Goal: Navigation & Orientation: Go to known website

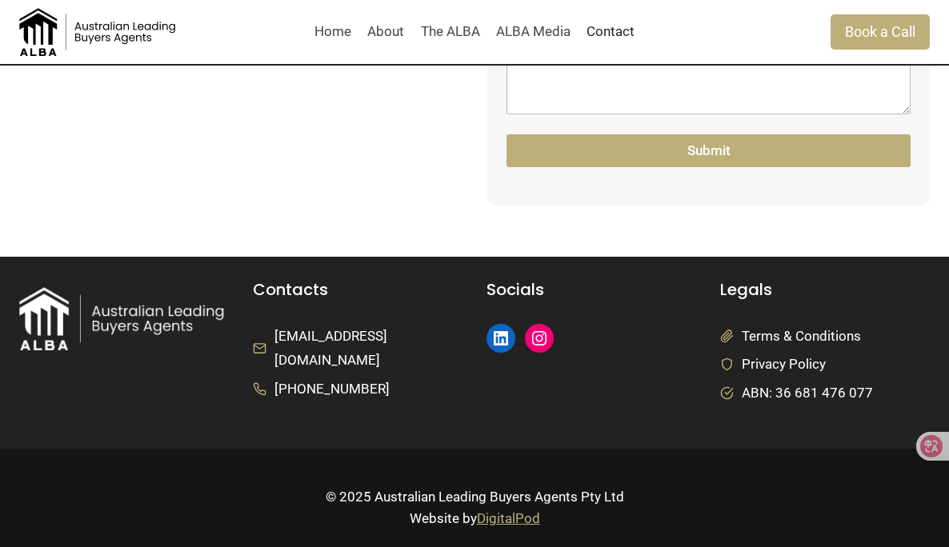
scroll to position [605, 0]
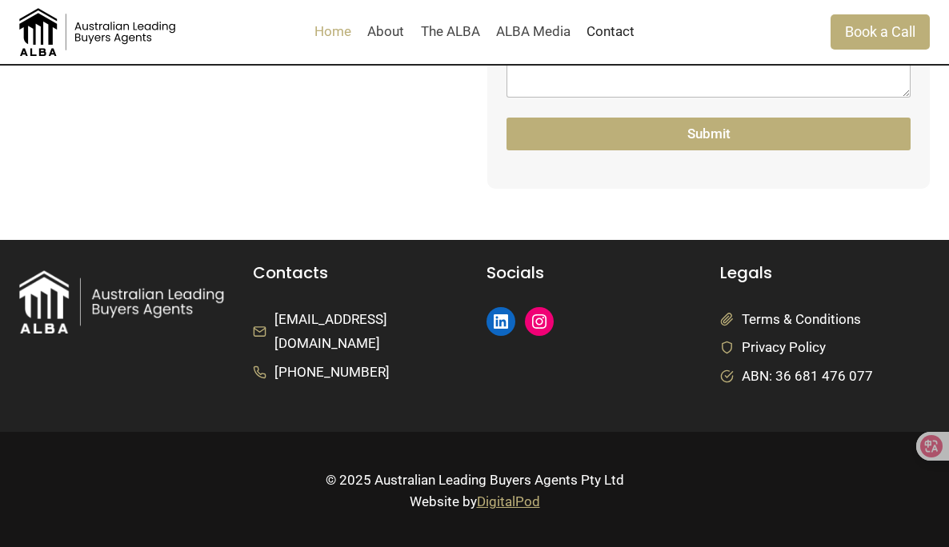
click at [322, 29] on link "Home" at bounding box center [332, 32] width 53 height 38
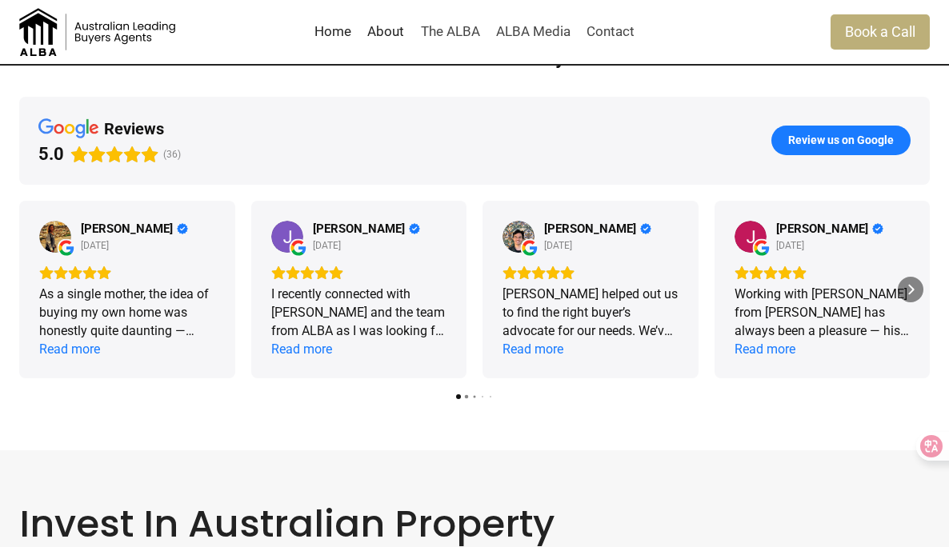
scroll to position [2067, 0]
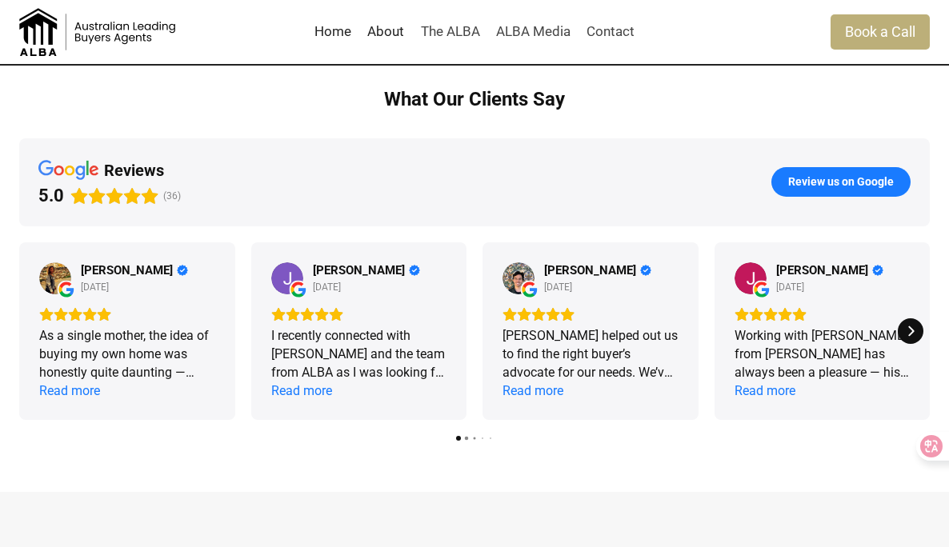
click at [915, 338] on icon "Next" at bounding box center [910, 331] width 13 height 13
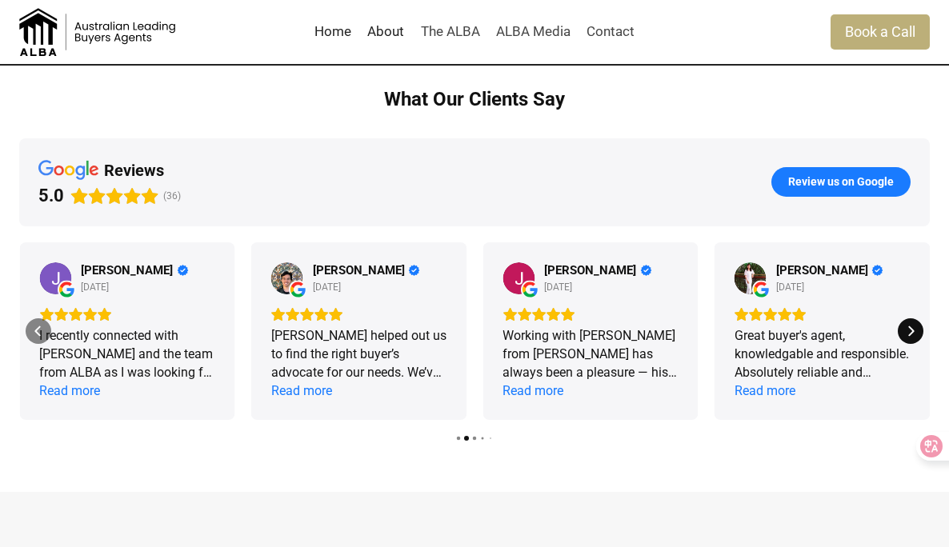
click at [915, 338] on icon "Next" at bounding box center [910, 331] width 13 height 13
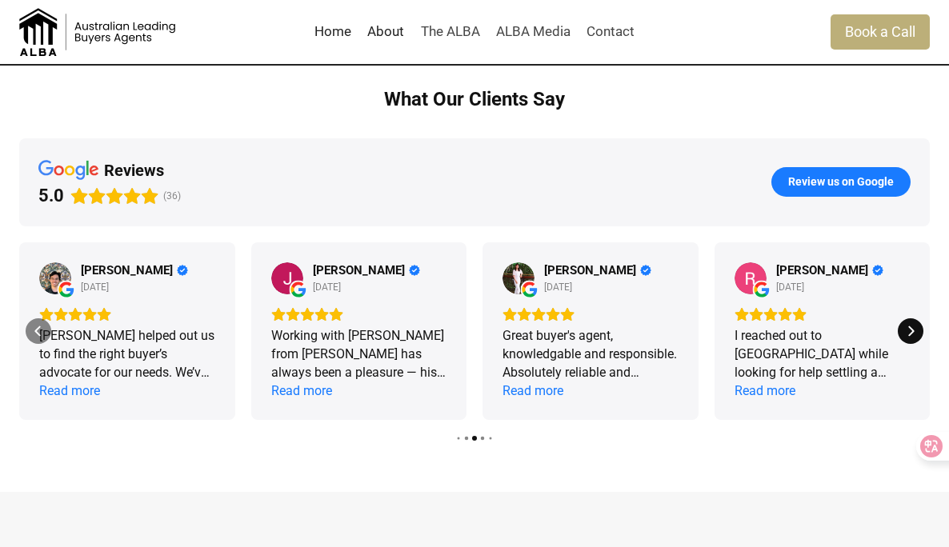
click at [915, 338] on icon "Next" at bounding box center [910, 331] width 13 height 13
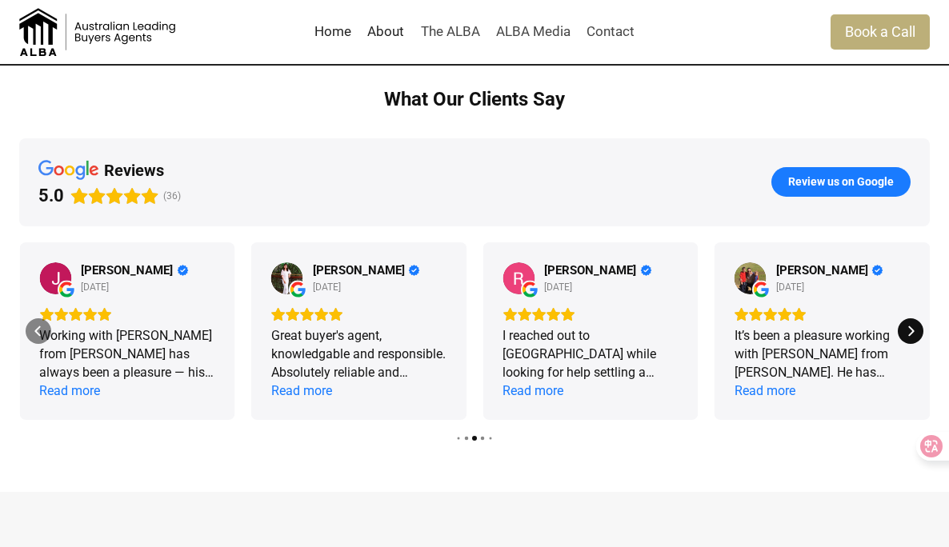
click at [915, 338] on icon "Next" at bounding box center [910, 331] width 13 height 13
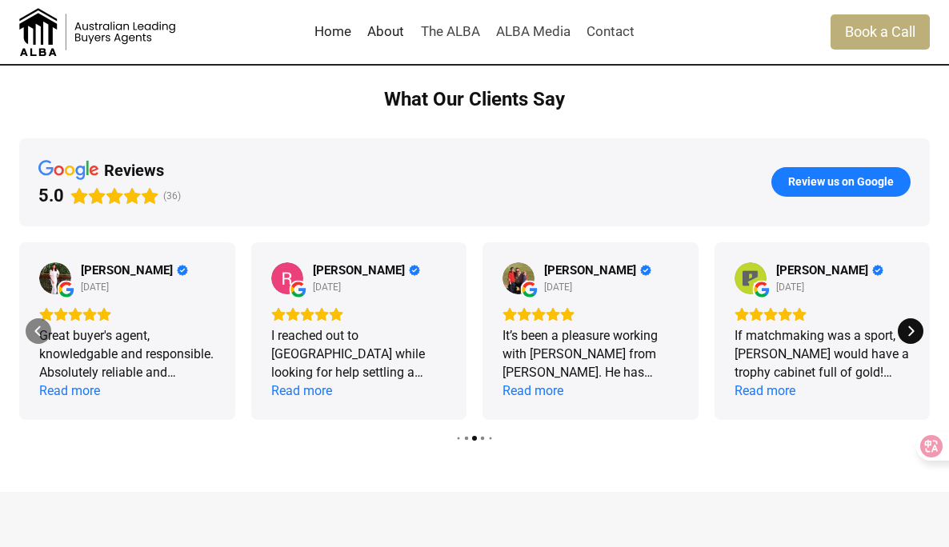
click at [915, 338] on icon "Next" at bounding box center [910, 331] width 13 height 13
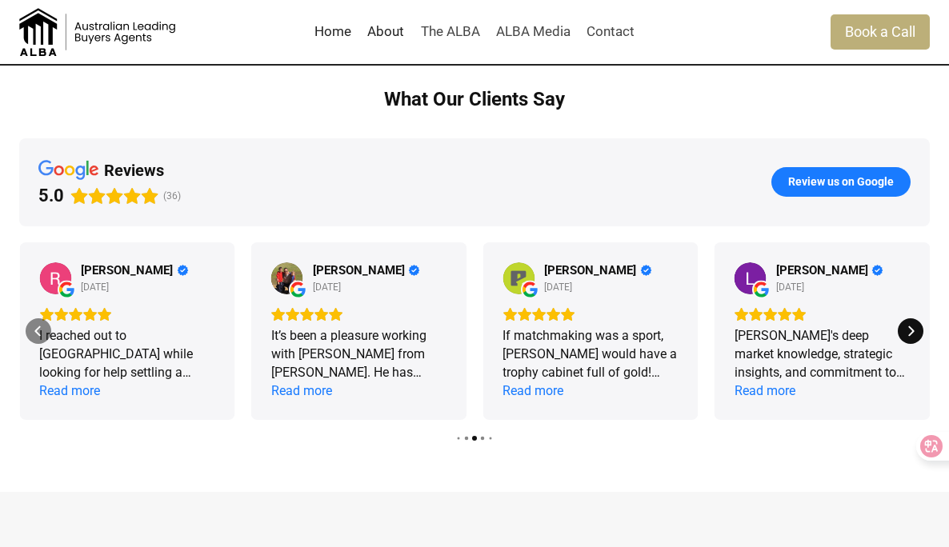
click at [915, 338] on icon "Next" at bounding box center [910, 331] width 13 height 13
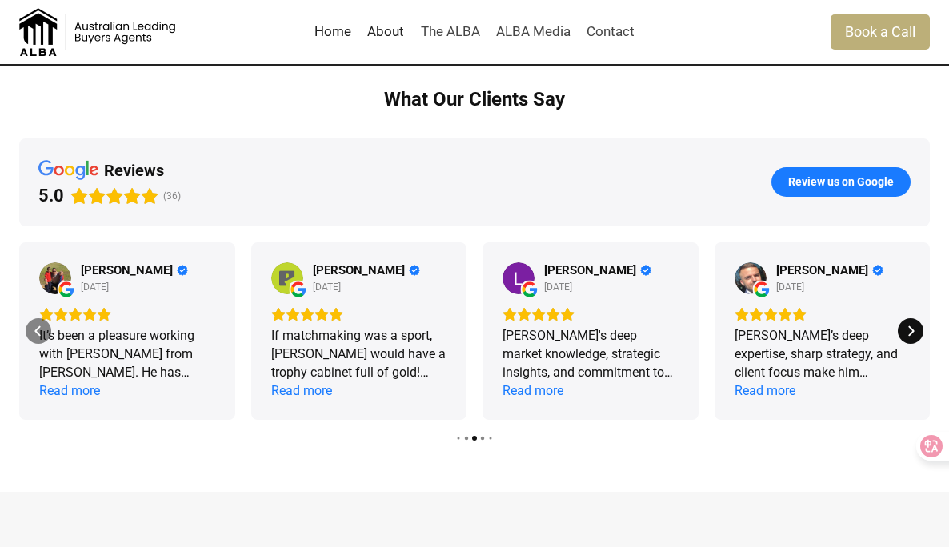
click at [915, 338] on icon "Next" at bounding box center [910, 331] width 13 height 13
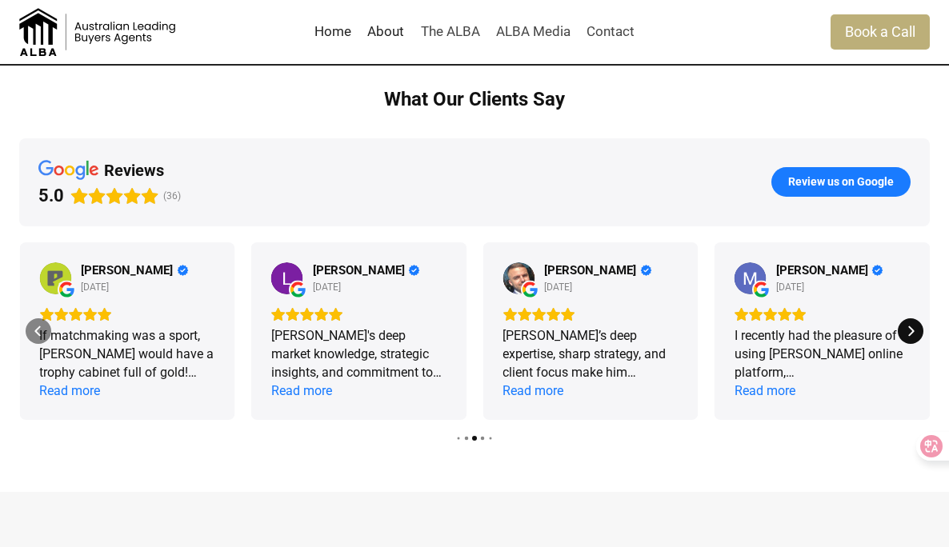
click at [914, 338] on icon "Next" at bounding box center [910, 331] width 13 height 13
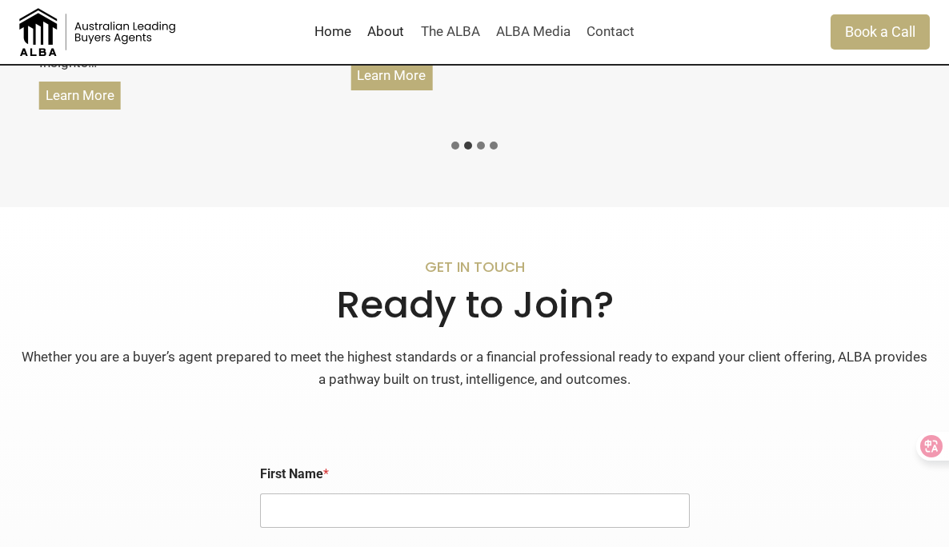
scroll to position [3015, 0]
